Goal: Find specific page/section: Find specific page/section

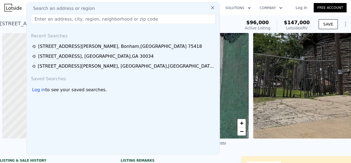
click at [71, 6] on span "Search an address or region" at bounding box center [62, 8] width 66 height 7
click at [104, 8] on div "Search an address or region" at bounding box center [123, 8] width 189 height 7
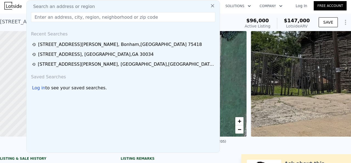
click at [77, 18] on input "text" at bounding box center [123, 17] width 185 height 10
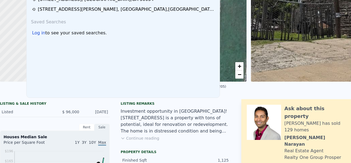
scroll to position [0, 0]
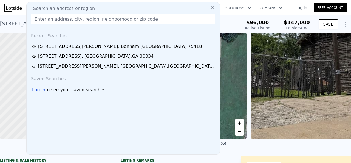
paste input "[STREET_ADDRESS]"
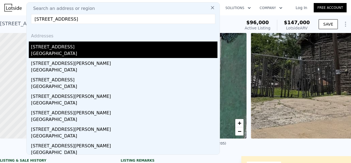
type input "[STREET_ADDRESS]"
click at [61, 45] on div "[STREET_ADDRESS]" at bounding box center [124, 45] width 187 height 9
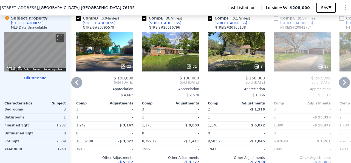
scroll to position [492, 0]
